Goal: Navigation & Orientation: Understand site structure

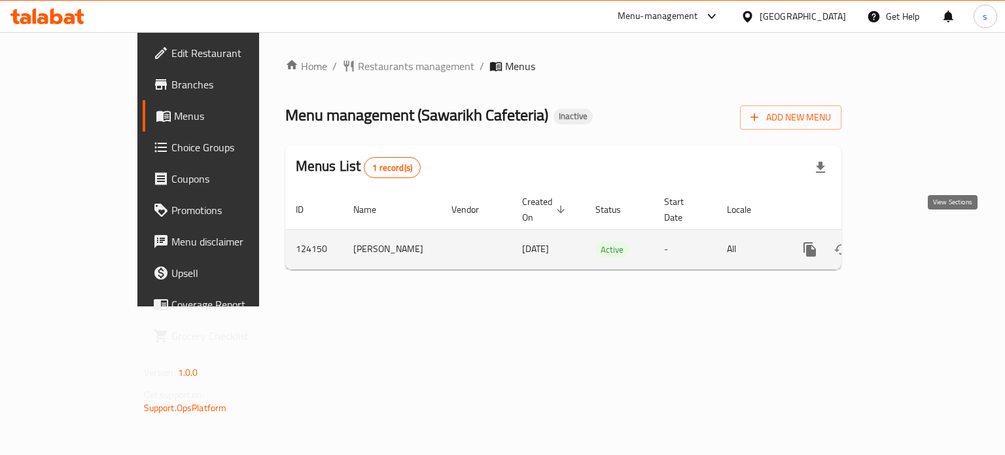
click at [912, 241] on icon "enhanced table" at bounding box center [904, 249] width 16 height 16
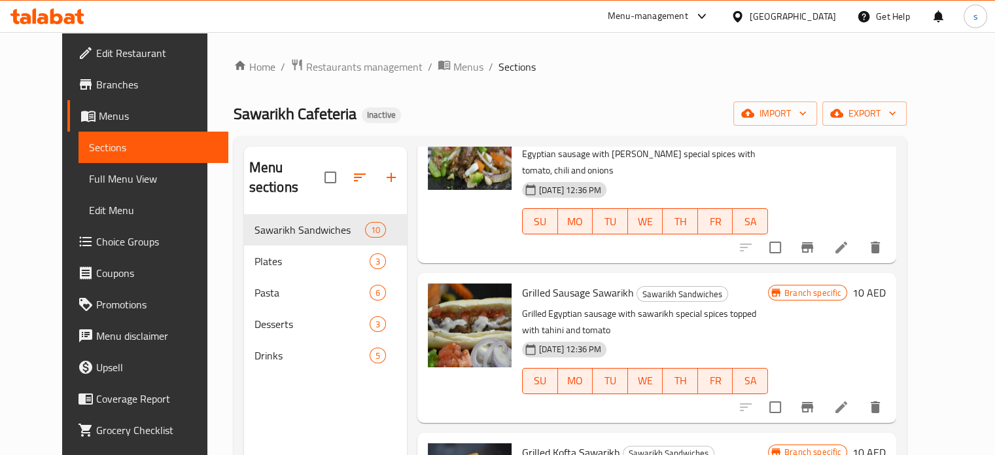
scroll to position [170, 0]
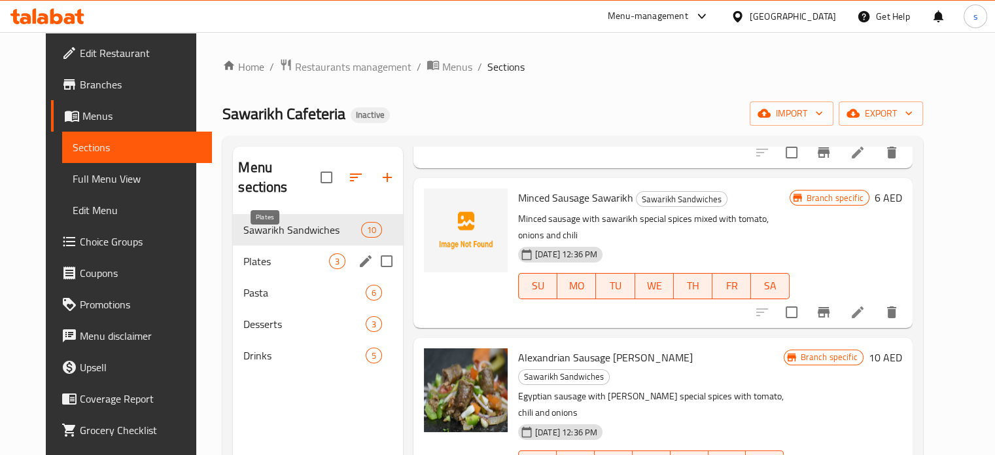
click at [276, 253] on span "Plates" at bounding box center [285, 261] width 85 height 16
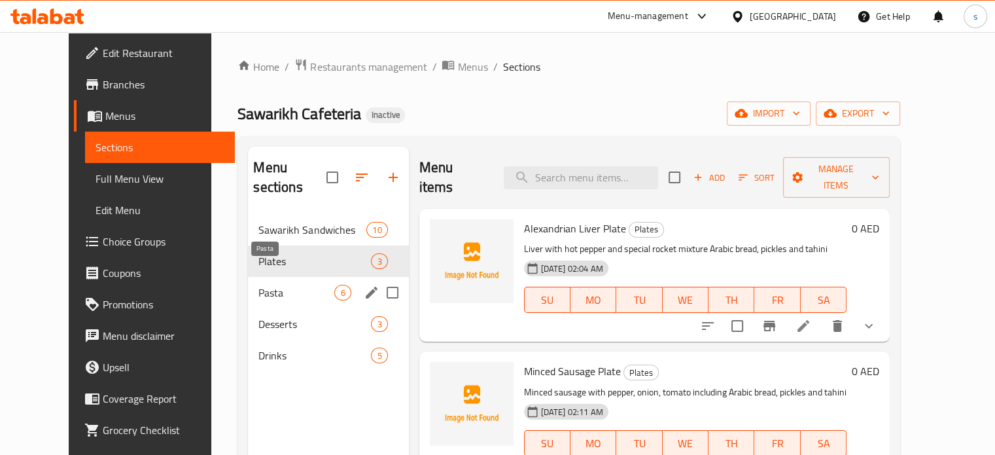
click at [258, 285] on span "Pasta" at bounding box center [296, 293] width 76 height 16
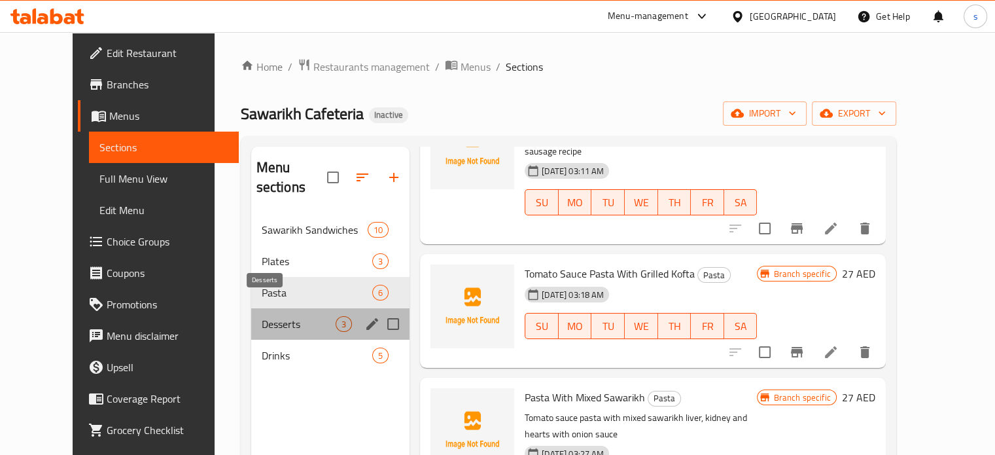
click at [270, 316] on span "Desserts" at bounding box center [299, 324] width 74 height 16
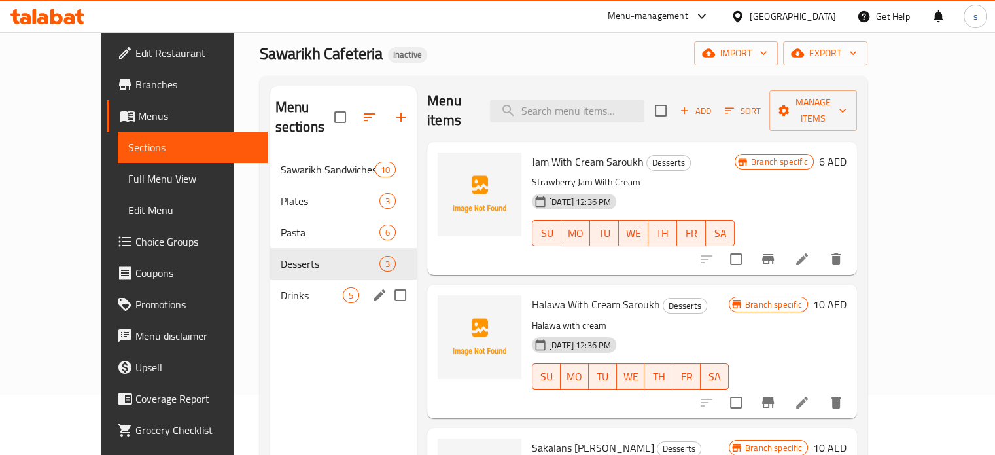
scroll to position [52, 0]
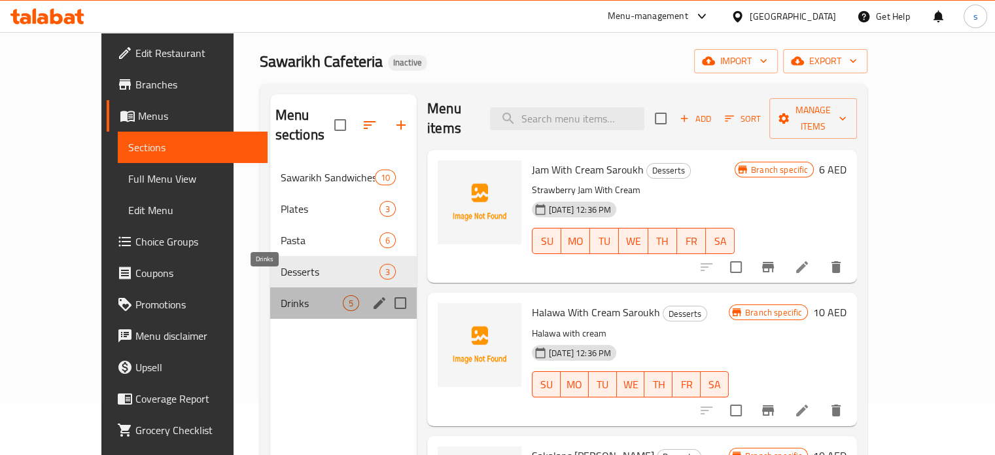
click at [281, 295] on span "Drinks" at bounding box center [312, 303] width 62 height 16
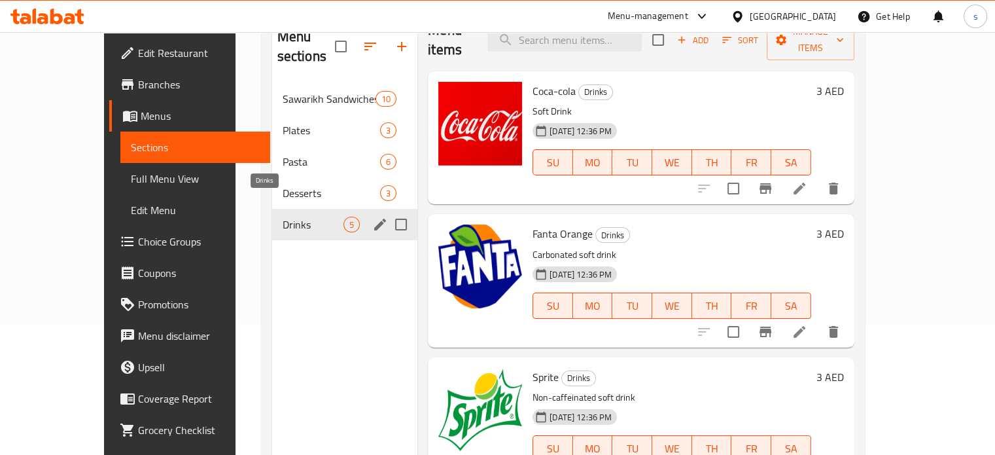
scroll to position [183, 0]
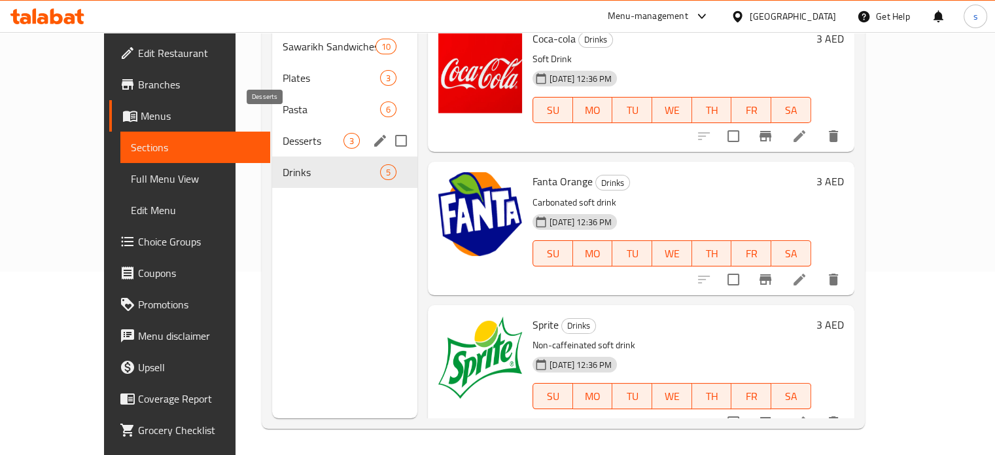
click at [283, 133] on span "Desserts" at bounding box center [313, 141] width 61 height 16
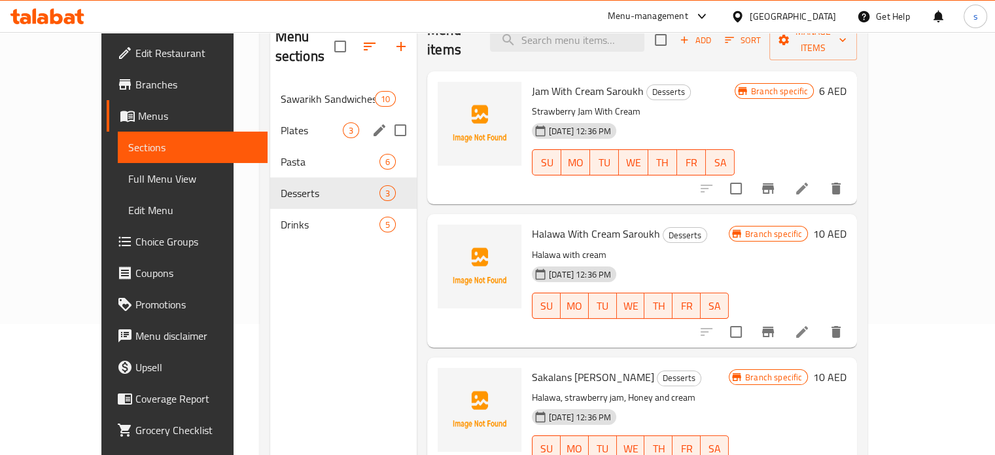
scroll to position [52, 0]
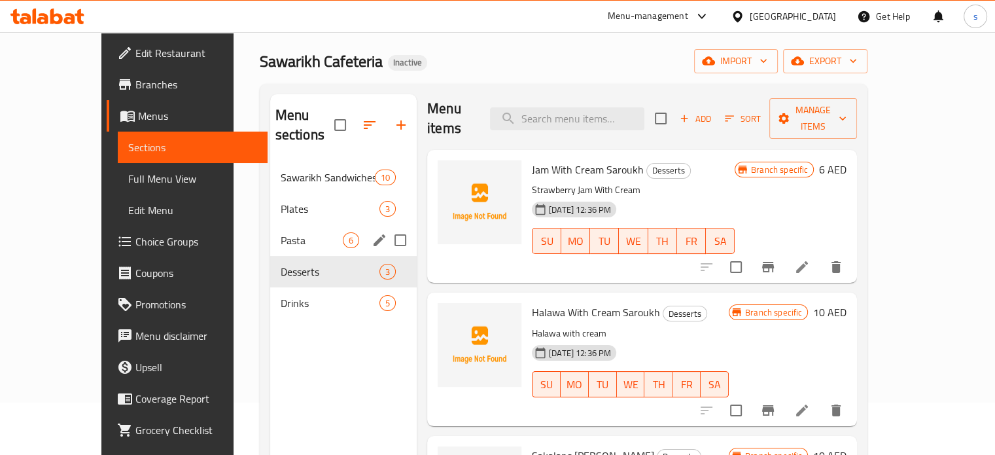
click at [277, 224] on div "Pasta 6" at bounding box center [343, 239] width 147 height 31
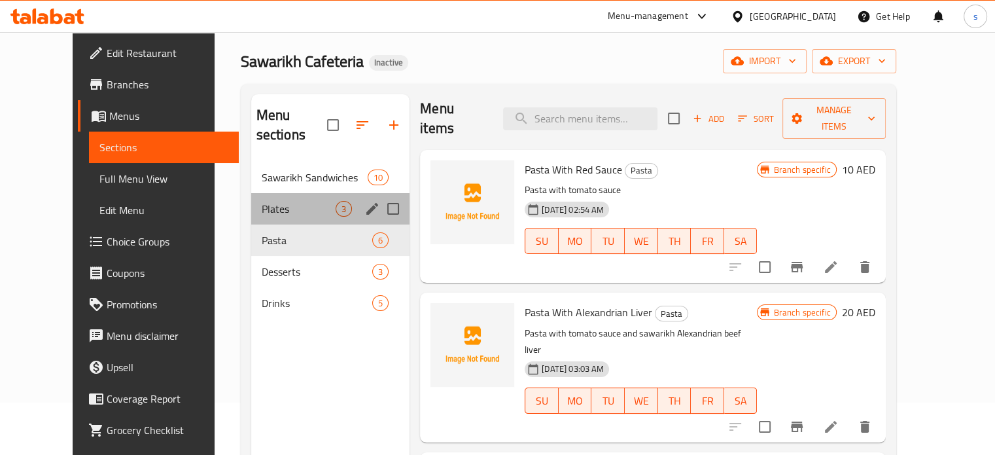
click at [281, 193] on div "Plates 3" at bounding box center [330, 208] width 159 height 31
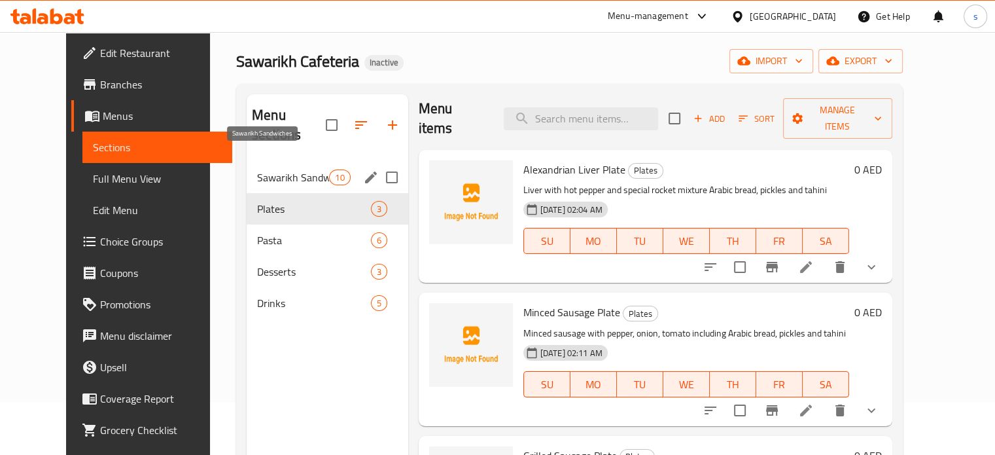
click at [281, 169] on span "Sawarikh Sandwiches" at bounding box center [293, 177] width 72 height 16
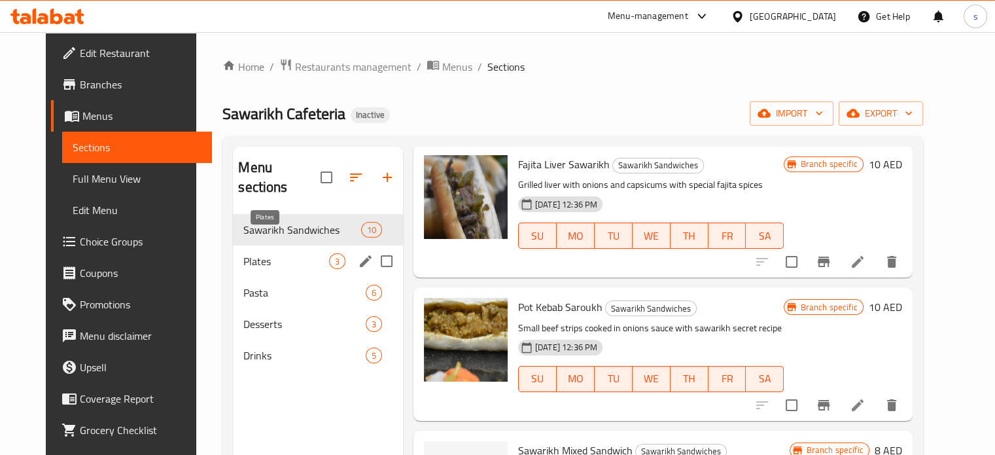
click at [270, 253] on span "Plates" at bounding box center [285, 261] width 85 height 16
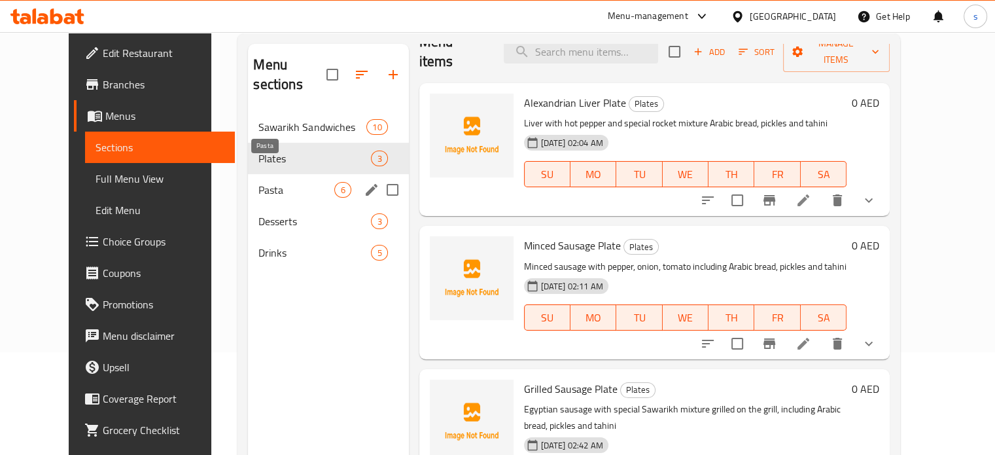
scroll to position [131, 0]
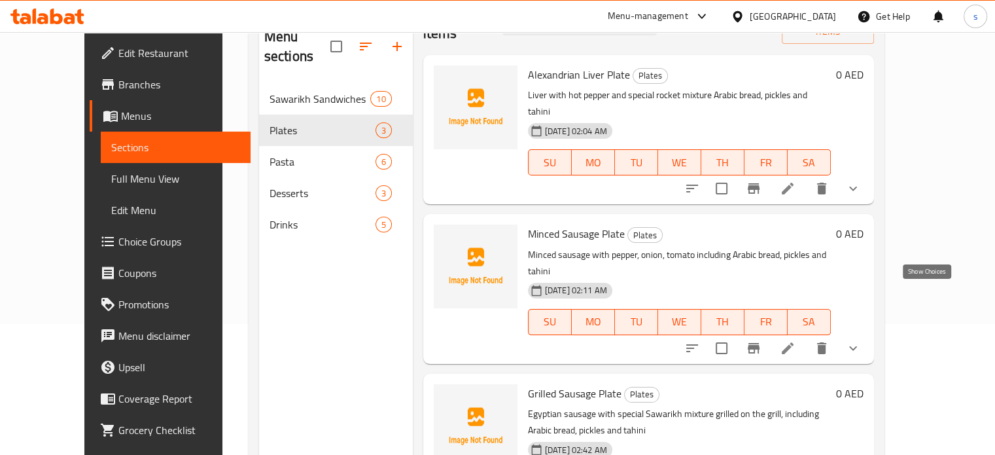
click at [861, 340] on icon "show more" at bounding box center [853, 348] width 16 height 16
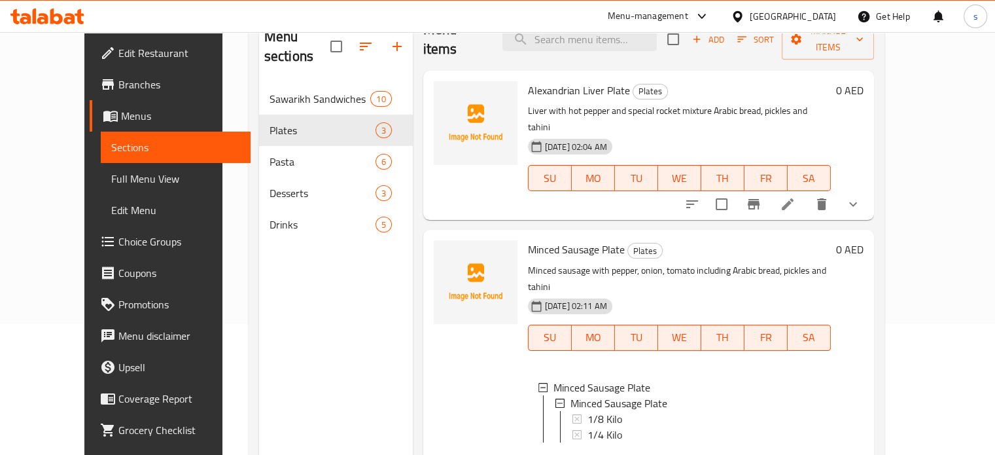
scroll to position [0, 0]
